Goal: Information Seeking & Learning: Understand process/instructions

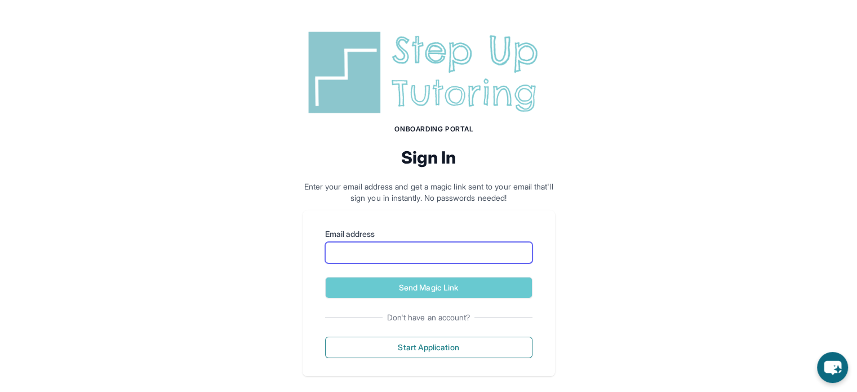
click at [415, 247] on input "Email address" at bounding box center [428, 252] width 207 height 21
type input "**********"
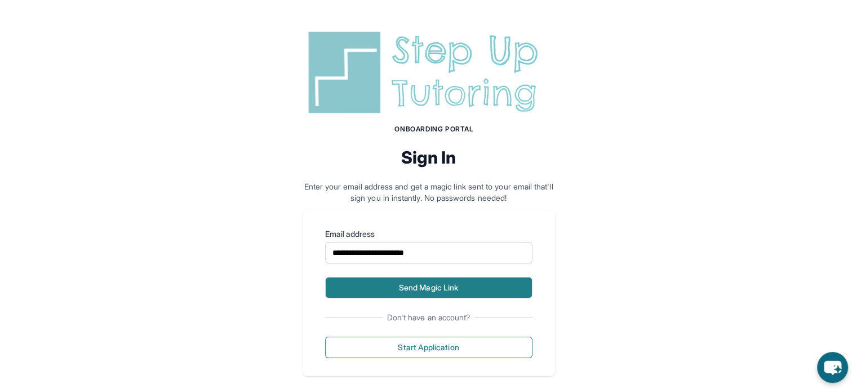
click at [424, 281] on button "Send Magic Link" at bounding box center [428, 287] width 207 height 21
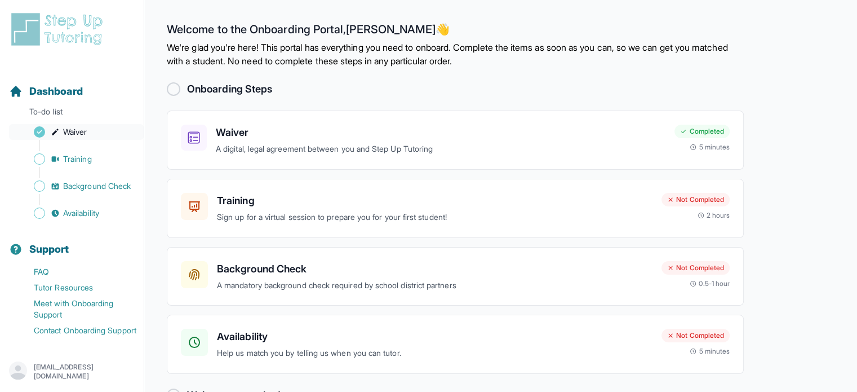
click at [85, 131] on span "Waiver" at bounding box center [75, 131] width 24 height 11
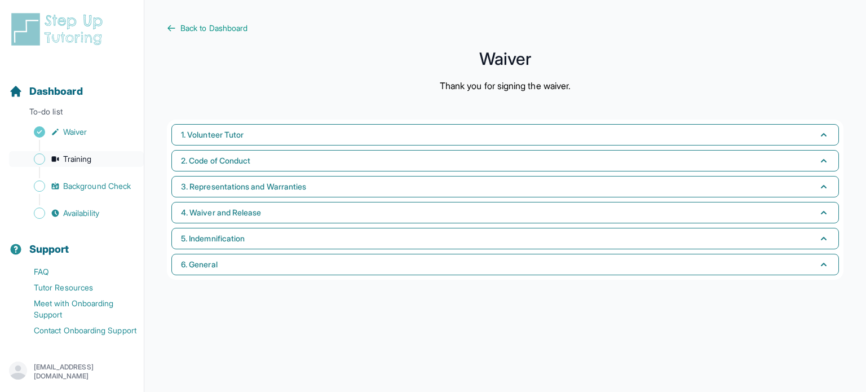
click at [85, 155] on span "Training" at bounding box center [77, 158] width 29 height 11
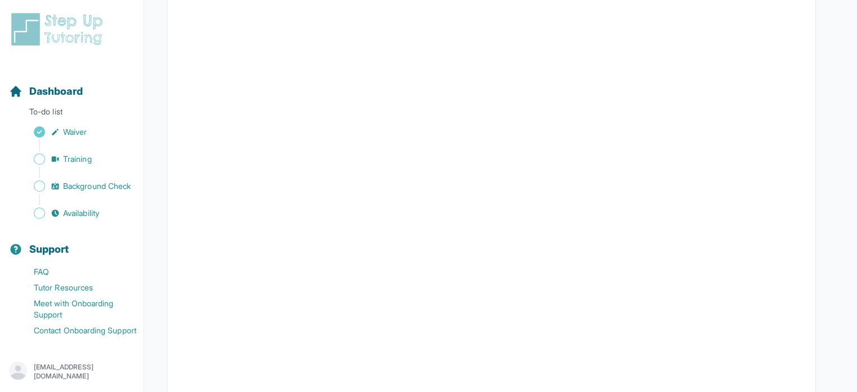
scroll to position [401, 0]
click at [190, 345] on button "I can't make any of these dates" at bounding box center [243, 349] width 125 height 14
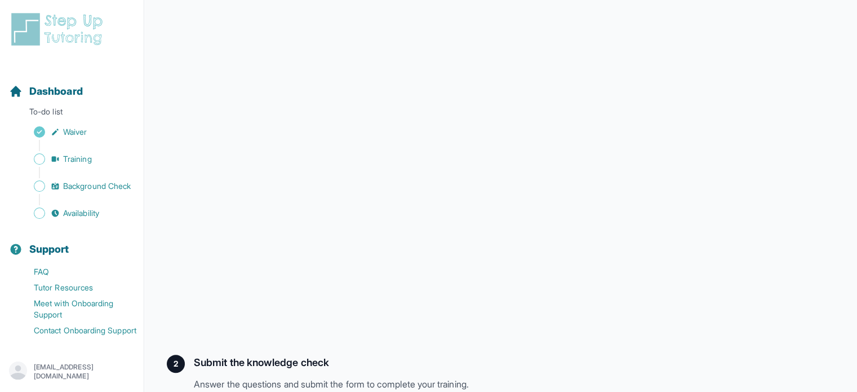
scroll to position [317, 0]
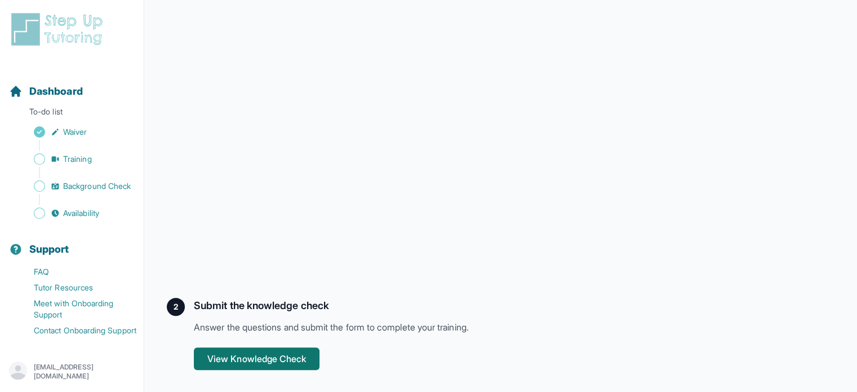
click at [290, 354] on button "View Knowledge Check" at bounding box center [257, 358] width 126 height 23
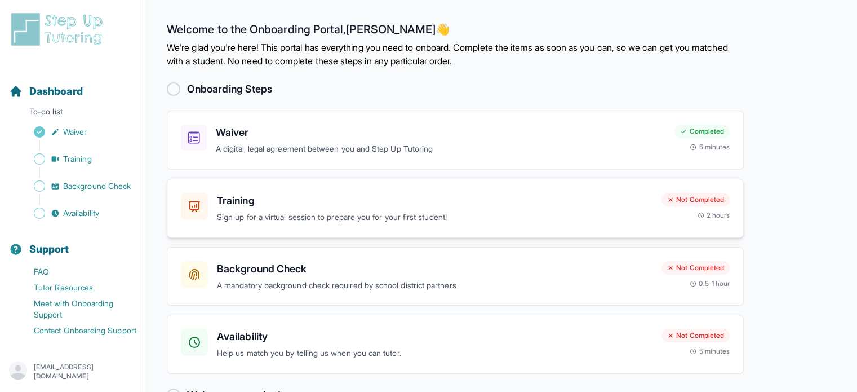
click at [256, 199] on h3 "Training" at bounding box center [435, 201] width 436 height 16
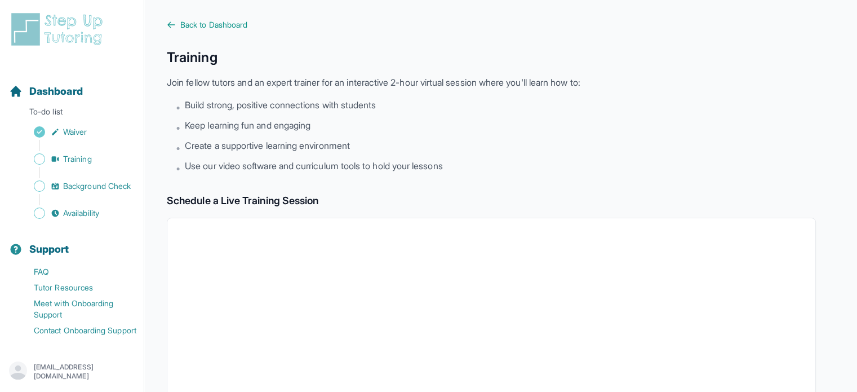
scroll to position [2, 0]
click at [199, 29] on span "Back to Dashboard" at bounding box center [213, 25] width 67 height 11
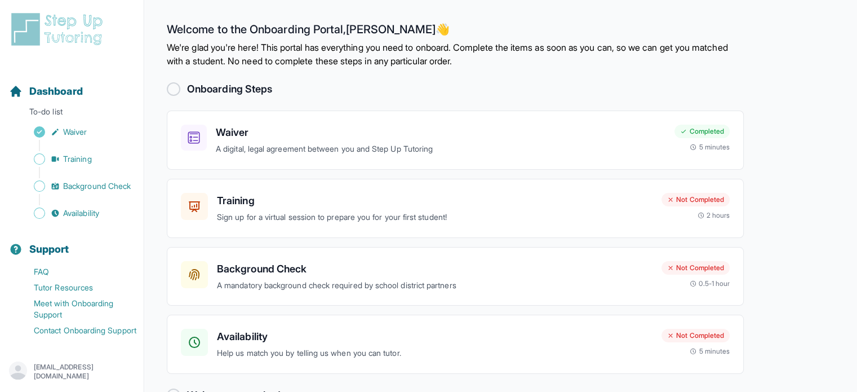
scroll to position [33, 0]
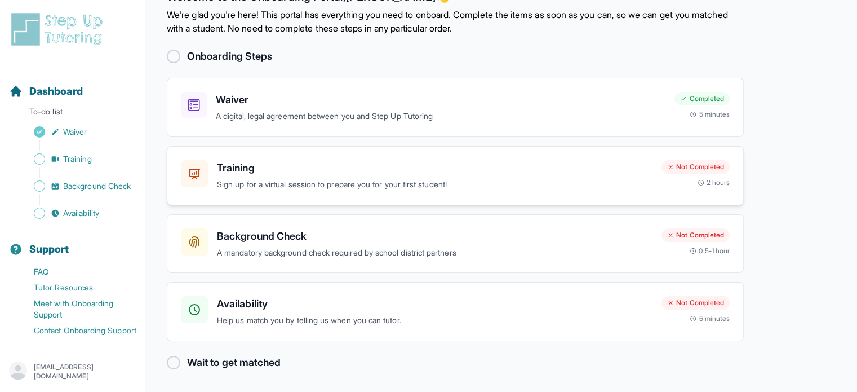
click at [263, 168] on h3 "Training" at bounding box center [435, 168] width 436 height 16
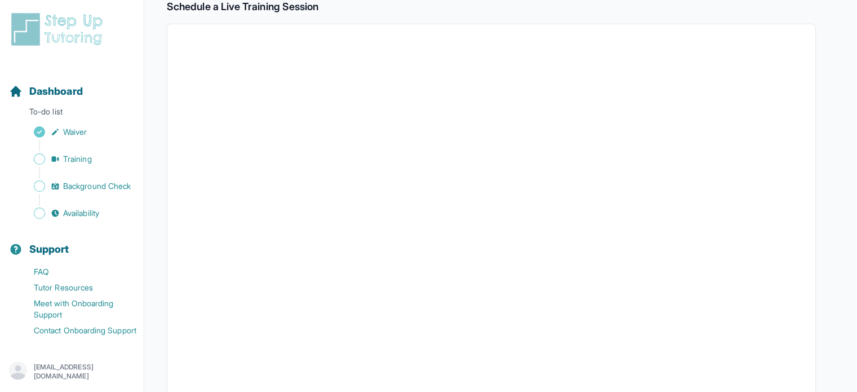
scroll to position [198, 0]
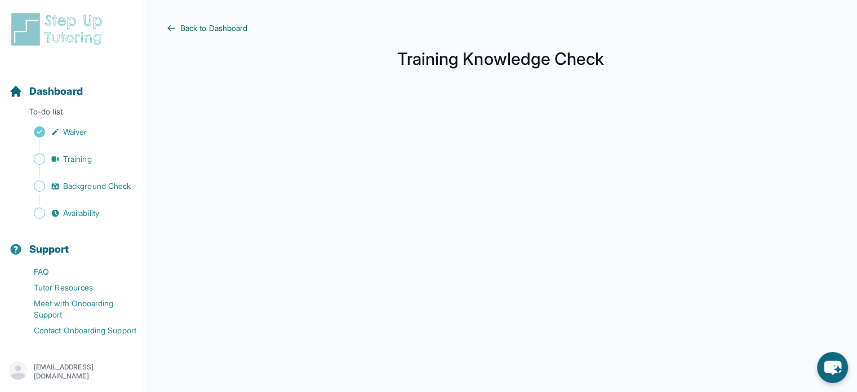
click at [215, 30] on span "Back to Dashboard" at bounding box center [213, 28] width 67 height 11
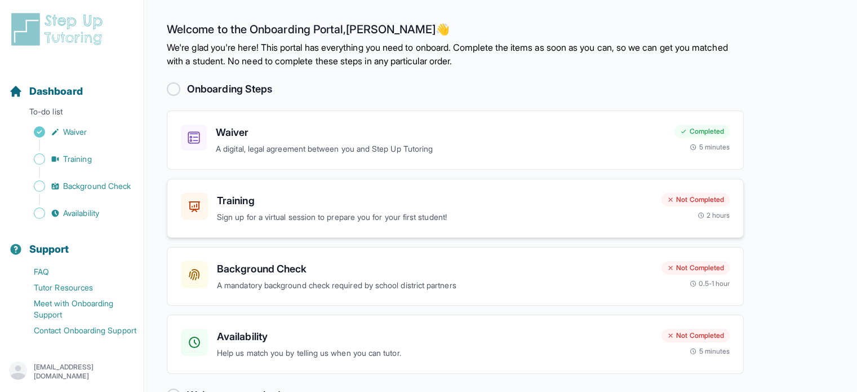
click at [279, 207] on h3 "Training" at bounding box center [435, 201] width 436 height 16
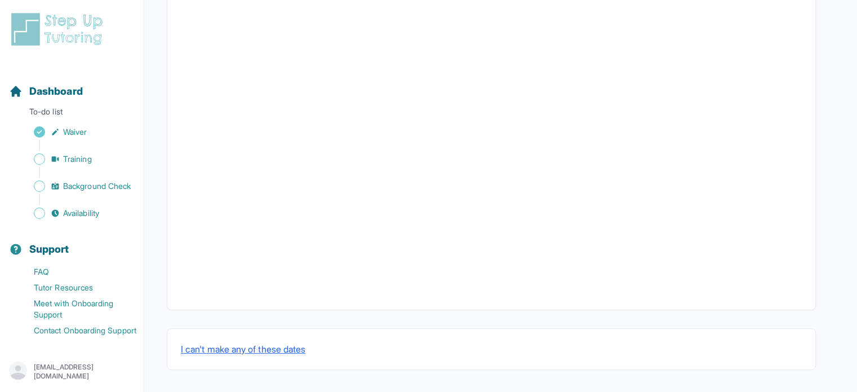
scroll to position [401, 0]
click at [238, 353] on button "I can't make any of these dates" at bounding box center [243, 350] width 125 height 14
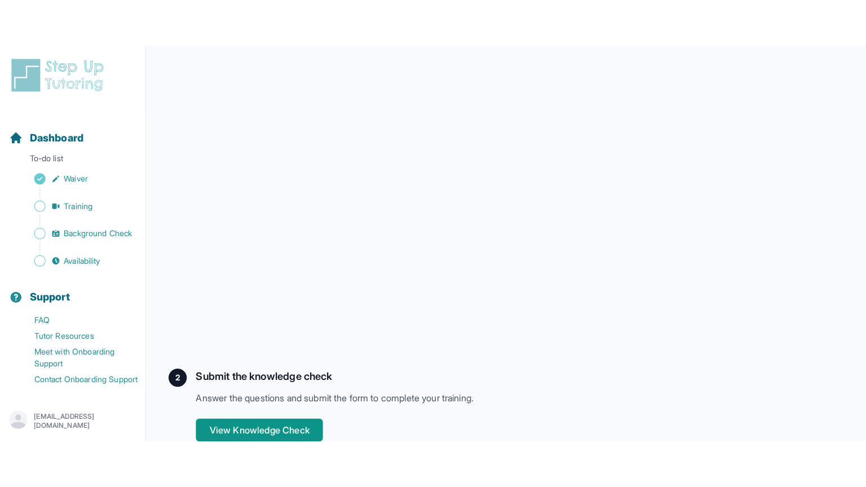
scroll to position [222, 0]
